Goal: Information Seeking & Learning: Learn about a topic

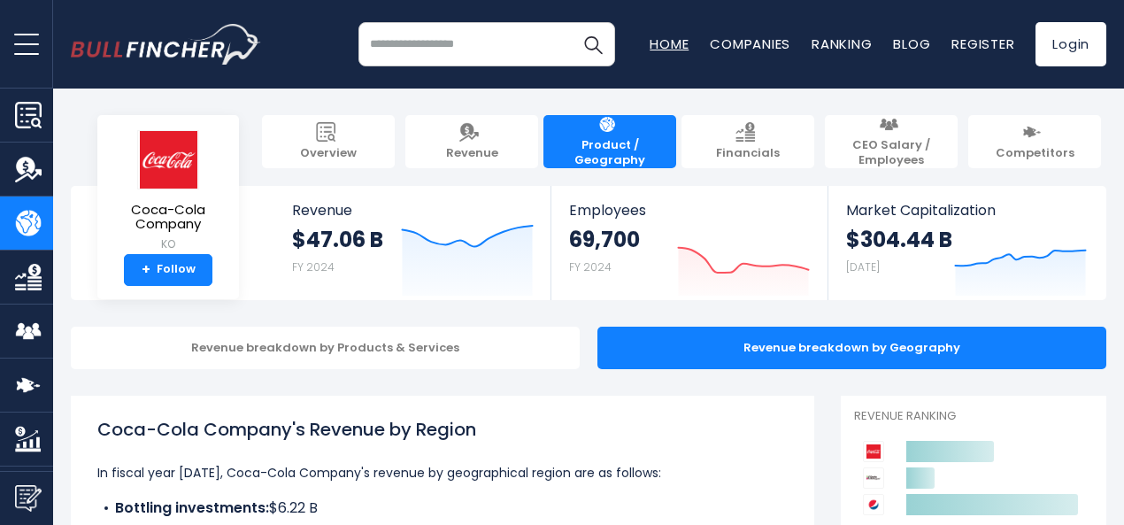
click at [665, 41] on link "Home" at bounding box center [668, 44] width 39 height 19
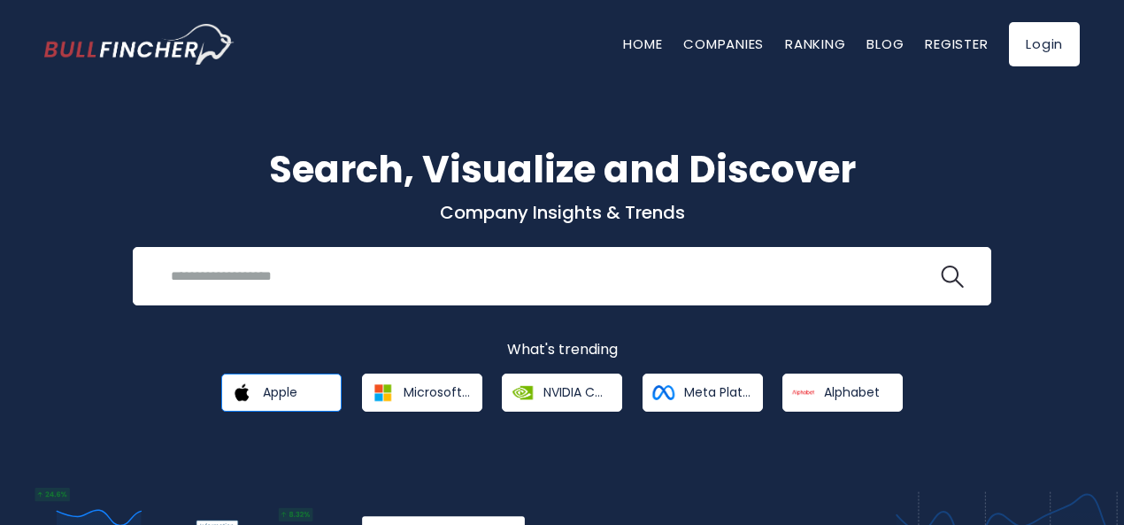
click at [290, 383] on link "Apple" at bounding box center [281, 392] width 120 height 38
